Goal: Task Accomplishment & Management: Manage account settings

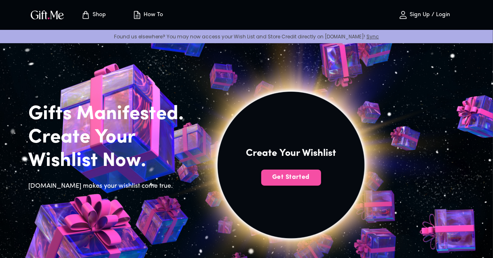
click at [302, 179] on span "Get Started" at bounding box center [291, 177] width 60 height 9
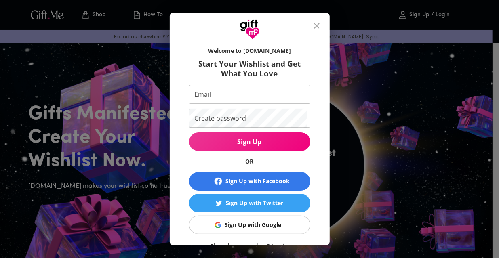
scroll to position [44, 0]
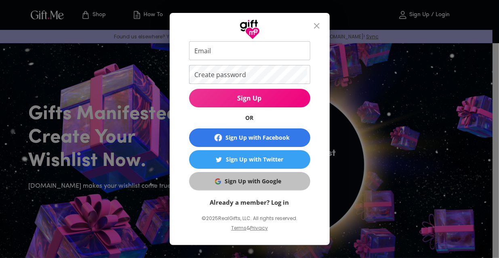
click at [286, 184] on span "Sign Up with Google" at bounding box center [248, 181] width 111 height 9
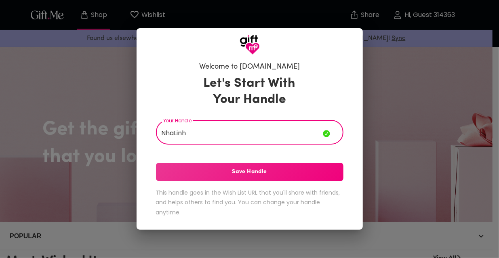
type input "NhaLinh"
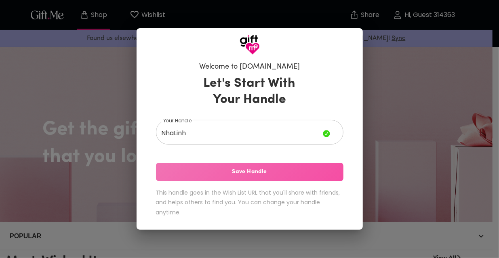
click at [257, 173] on span "Save Handle" at bounding box center [250, 172] width 188 height 9
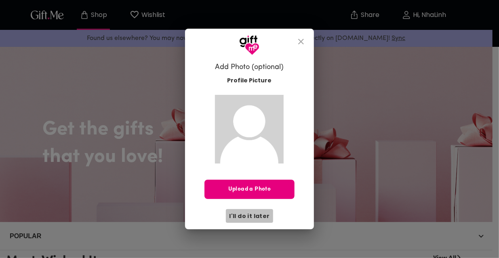
click at [258, 218] on span "I'll do it later" at bounding box center [249, 216] width 40 height 9
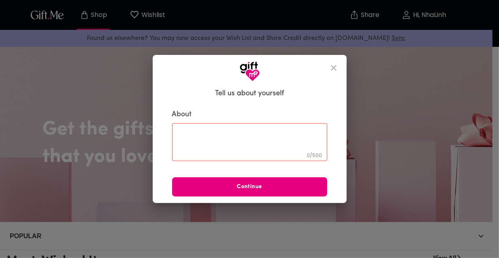
click at [265, 130] on div "0 / 500 ​" at bounding box center [249, 142] width 155 height 38
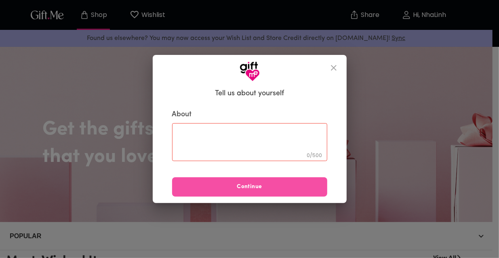
click at [274, 185] on span "Continue" at bounding box center [249, 187] width 155 height 9
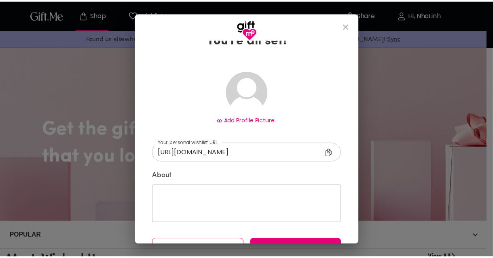
scroll to position [48, 0]
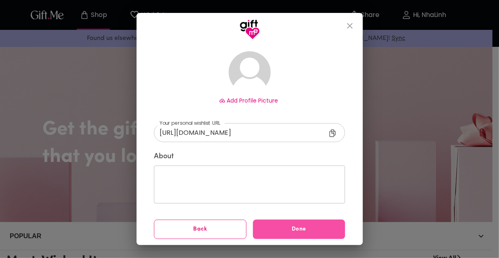
click at [304, 228] on span "Done" at bounding box center [299, 229] width 93 height 9
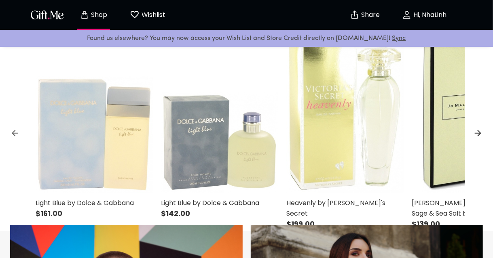
scroll to position [251, 0]
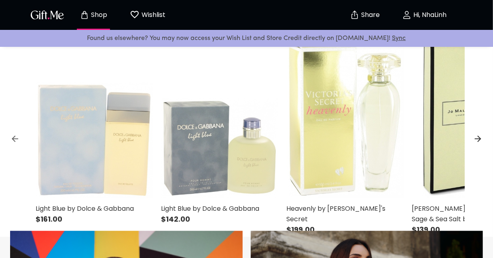
click at [151, 13] on p "Wishlist" at bounding box center [152, 15] width 26 height 11
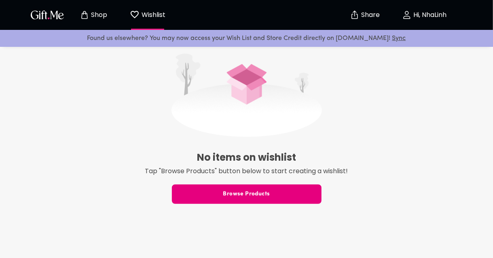
scroll to position [201, 0]
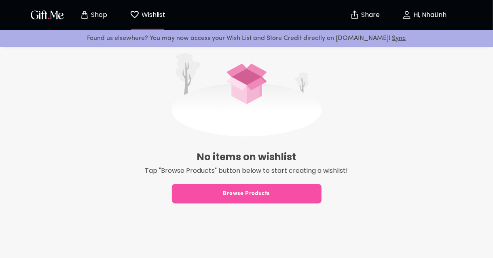
click at [279, 195] on span "Browse Products" at bounding box center [247, 194] width 150 height 9
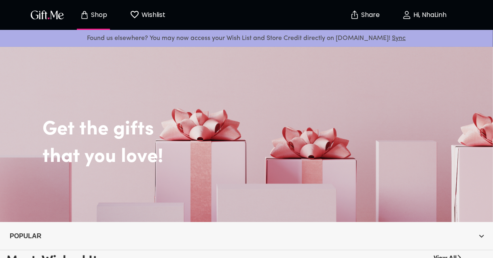
click at [48, 24] on div "Shop Wishlist 0" at bounding box center [101, 15] width 146 height 26
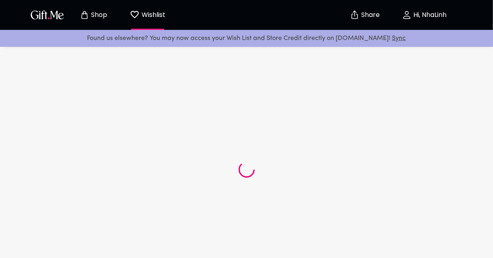
scroll to position [190, 0]
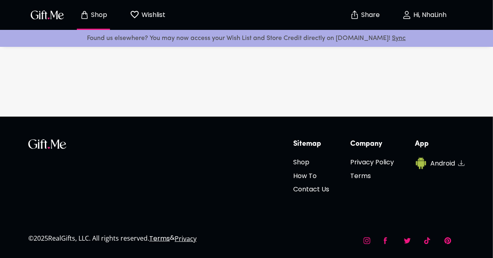
scroll to position [2002, 0]
